Goal: Transaction & Acquisition: Purchase product/service

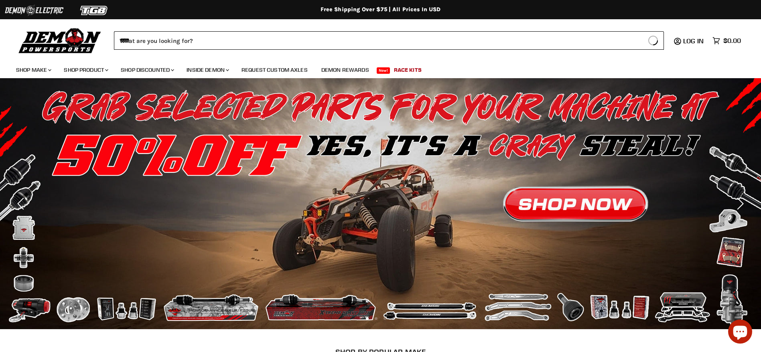
type input "****"
click at [643, 31] on button "Search icon Spinner icon" at bounding box center [653, 40] width 21 height 18
type input "****"
